Goal: Transaction & Acquisition: Book appointment/travel/reservation

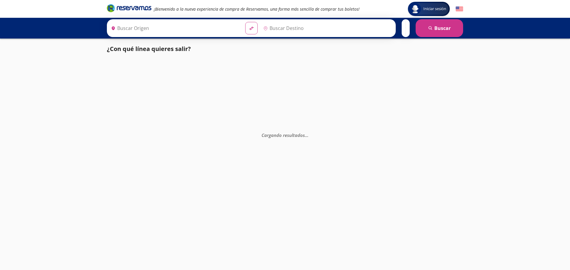
type input "[GEOGRAPHIC_DATA], [GEOGRAPHIC_DATA]"
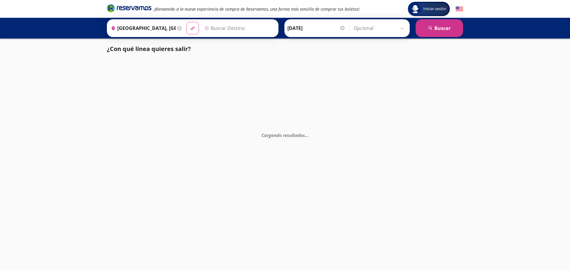
type input "[GEOGRAPHIC_DATA], [GEOGRAPHIC_DATA]"
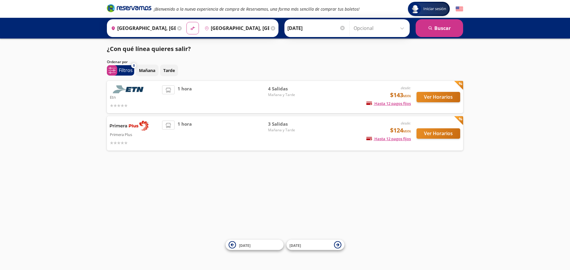
click at [226, 88] on div "1 hora" at bounding box center [215, 96] width 106 height 23
click at [171, 89] on icon at bounding box center [168, 90] width 5 height 5
drag, startPoint x: 239, startPoint y: 81, endPoint x: 256, endPoint y: 82, distance: 16.9
click at [242, 81] on div "Etn desde: $143 MXN Hasta 12 pagos fijos Pagos fijos en compras mayores a $30 M…" at bounding box center [285, 97] width 356 height 32
drag, startPoint x: 287, startPoint y: 84, endPoint x: 420, endPoint y: 88, distance: 133.6
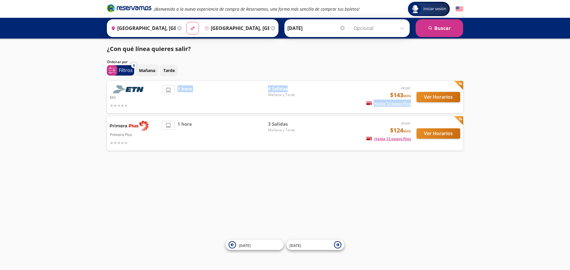
click at [413, 87] on div "Etn desde: $143 MXN Hasta 12 pagos fijos Pagos fijos en compras mayores a $30 M…" at bounding box center [285, 97] width 356 height 32
click at [431, 98] on button "Ver Horarios" at bounding box center [438, 97] width 44 height 10
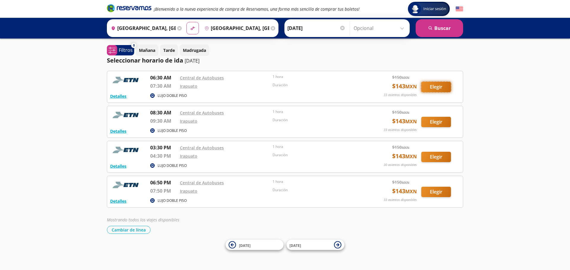
click at [436, 82] on button "Elegir" at bounding box center [436, 87] width 30 height 10
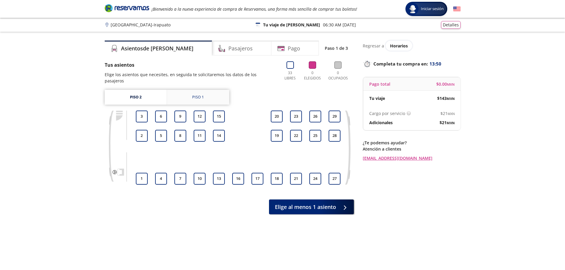
click at [209, 90] on link "Piso 1" at bounding box center [198, 97] width 62 height 15
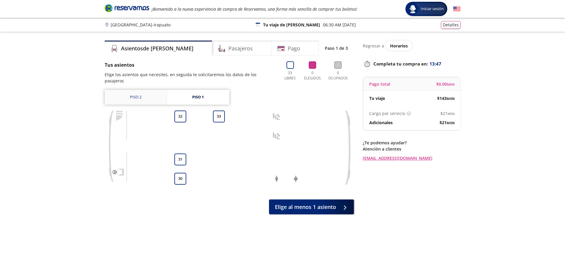
click at [140, 90] on link "Piso 2" at bounding box center [136, 97] width 62 height 15
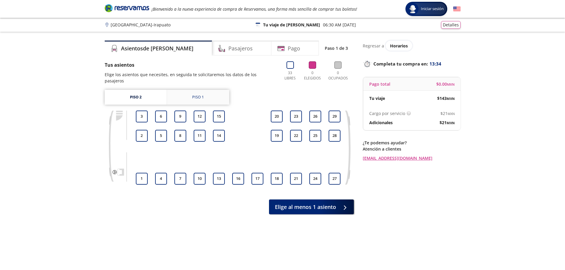
click at [204, 94] on link "Piso 1" at bounding box center [198, 97] width 62 height 15
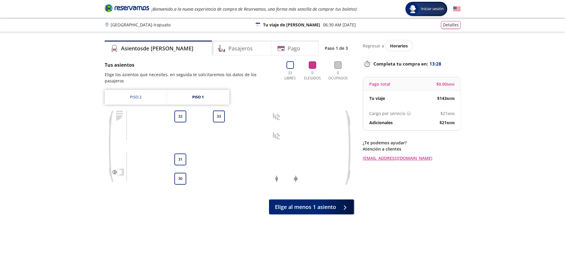
drag, startPoint x: 223, startPoint y: 58, endPoint x: 226, endPoint y: 55, distance: 4.2
click at [224, 58] on div "Asientos de [PERSON_NAME] Pago Paso 1 de 3 Tus asientos Elige los asientos que …" at bounding box center [229, 156] width 249 height 230
click at [226, 55] on div "Pasajeros" at bounding box center [241, 48] width 59 height 15
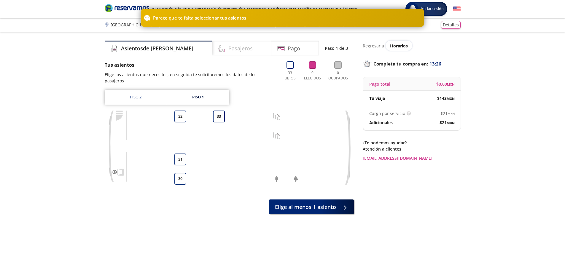
click at [231, 48] on h4 "Pasajeros" at bounding box center [240, 49] width 24 height 8
click at [289, 48] on h4 "Pago" at bounding box center [294, 49] width 12 height 8
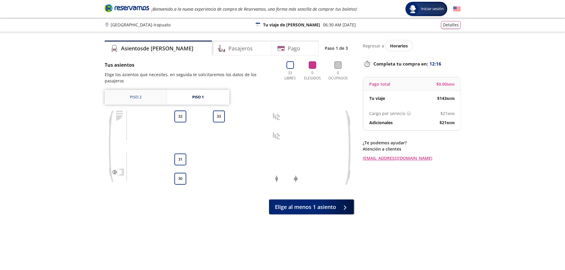
click at [143, 90] on link "Piso 2" at bounding box center [136, 97] width 62 height 15
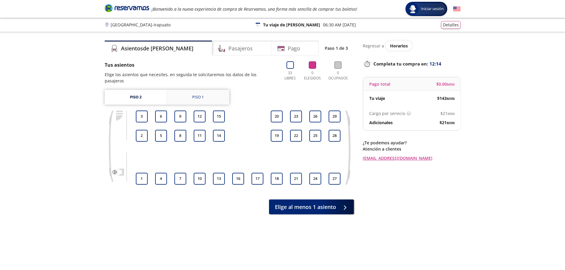
click at [193, 94] on div "Piso 1" at bounding box center [198, 97] width 12 height 6
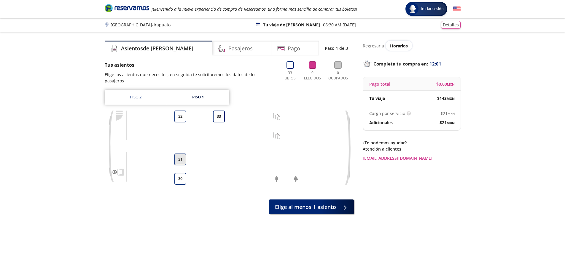
click at [182, 155] on button "31" at bounding box center [180, 160] width 12 height 12
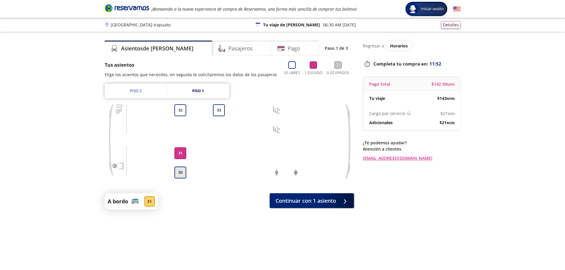
click at [181, 174] on button "30" at bounding box center [180, 173] width 12 height 12
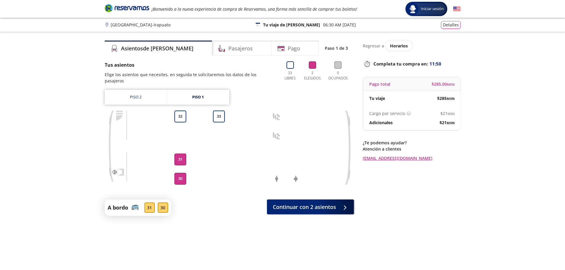
click at [181, 158] on button "31" at bounding box center [180, 160] width 12 height 12
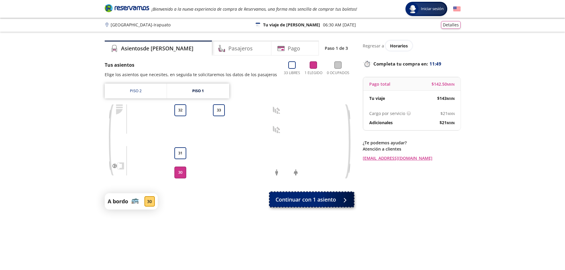
click at [323, 199] on span "Continuar con 1 asiento" at bounding box center [306, 200] width 61 height 8
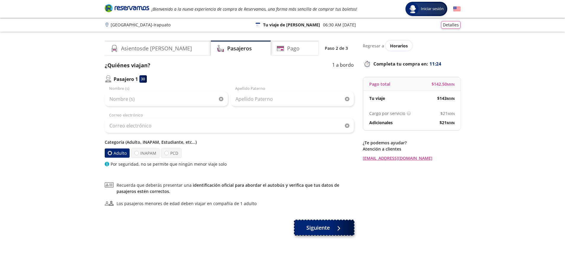
click at [308, 232] on button "Siguiente" at bounding box center [324, 227] width 59 height 15
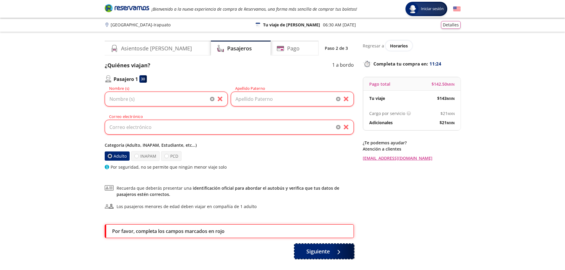
scroll to position [39, 0]
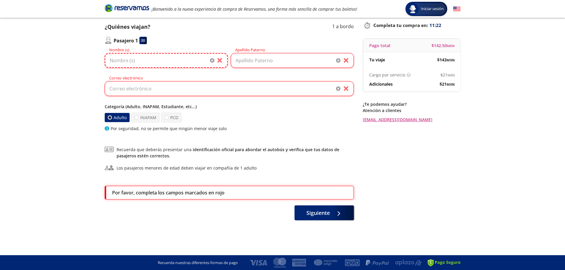
click at [158, 61] on input "Nombre (s)" at bounding box center [166, 60] width 123 height 15
type input "[PERSON_NAME]"
type input "[EMAIL_ADDRESS][DOMAIN_NAME]"
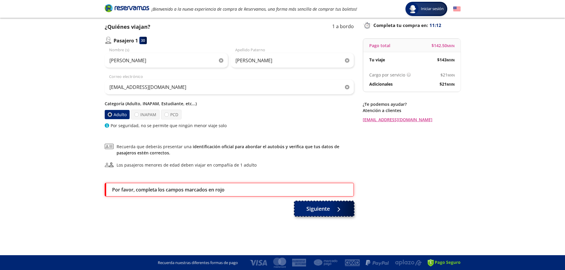
click at [332, 204] on button "Siguiente" at bounding box center [324, 208] width 59 height 15
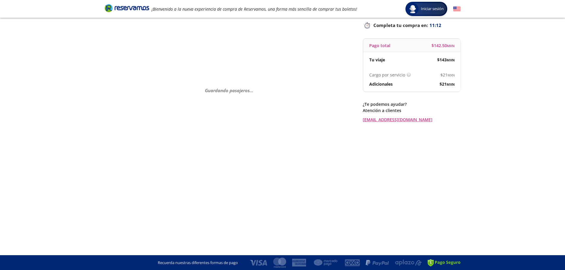
scroll to position [0, 0]
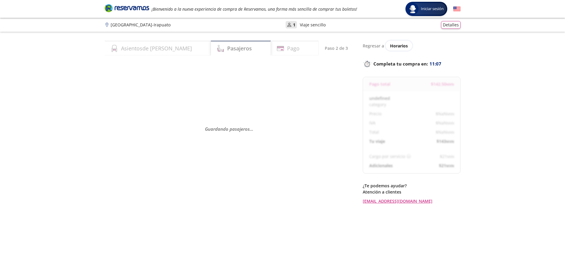
select select "MX"
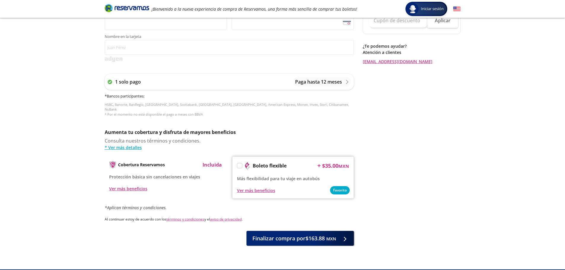
scroll to position [208, 0]
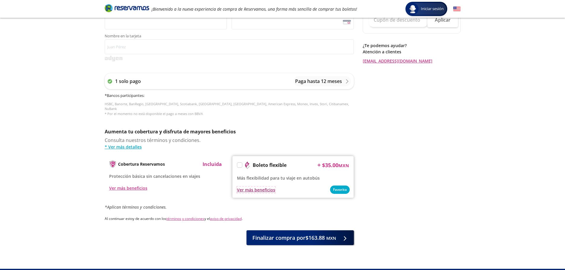
click at [260, 188] on div "Ver más beneficios" at bounding box center [256, 190] width 38 height 6
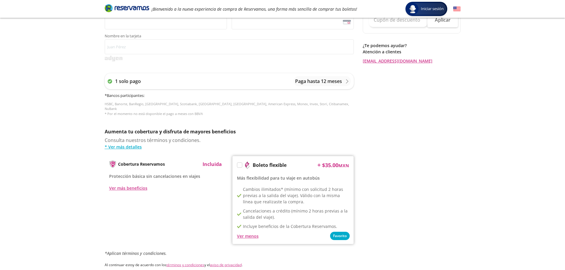
click at [148, 223] on div "Cobertura Reservamos Incluida Protección básica sin cancelaciones en viajes Ver…" at bounding box center [229, 200] width 249 height 88
click at [137, 185] on div "Ver más beneficios" at bounding box center [128, 188] width 38 height 6
